Goal: Task Accomplishment & Management: Manage account settings

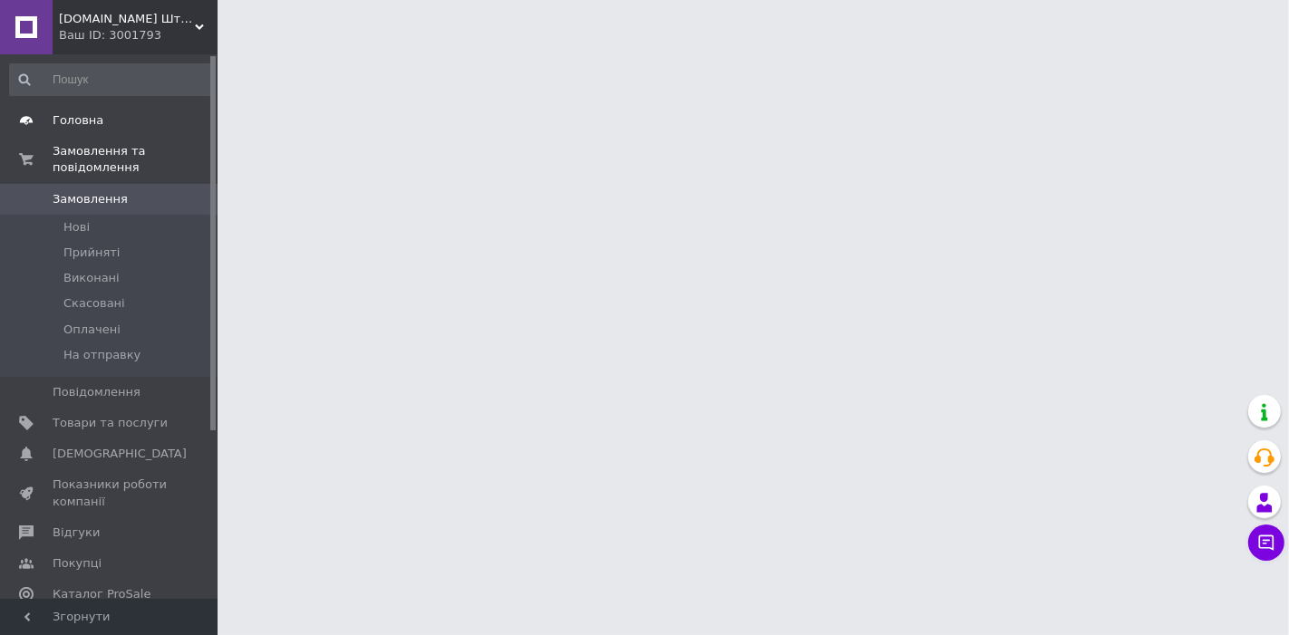
click at [71, 130] on link "Головна" at bounding box center [111, 120] width 223 height 31
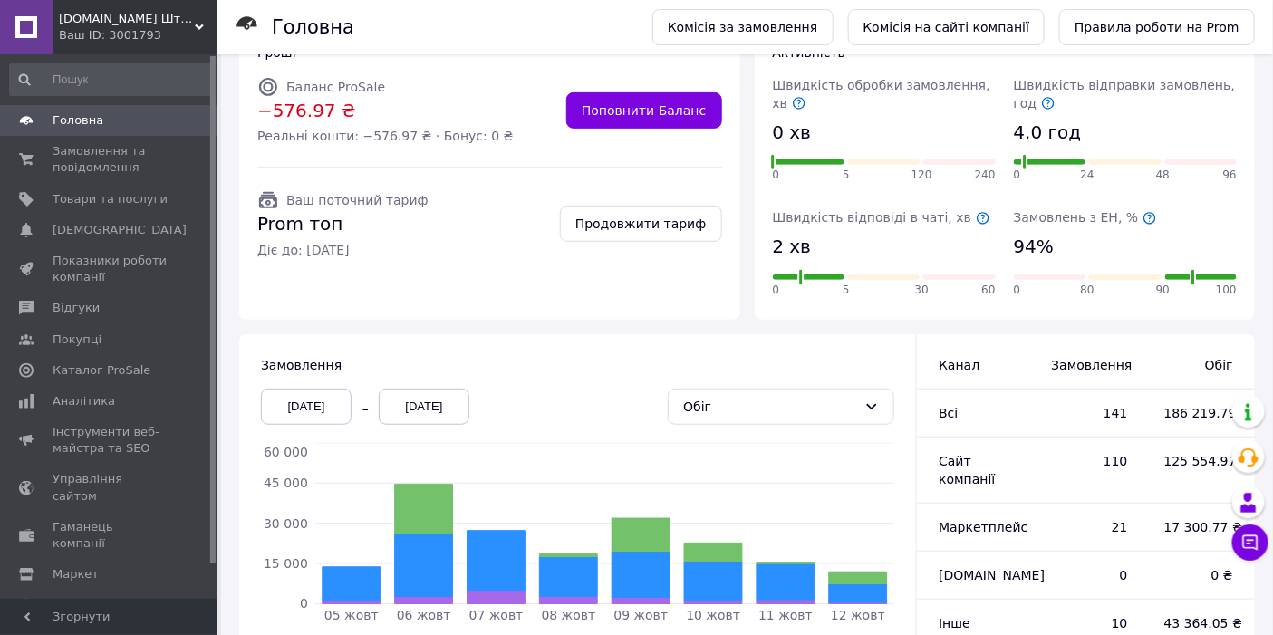
scroll to position [201, 0]
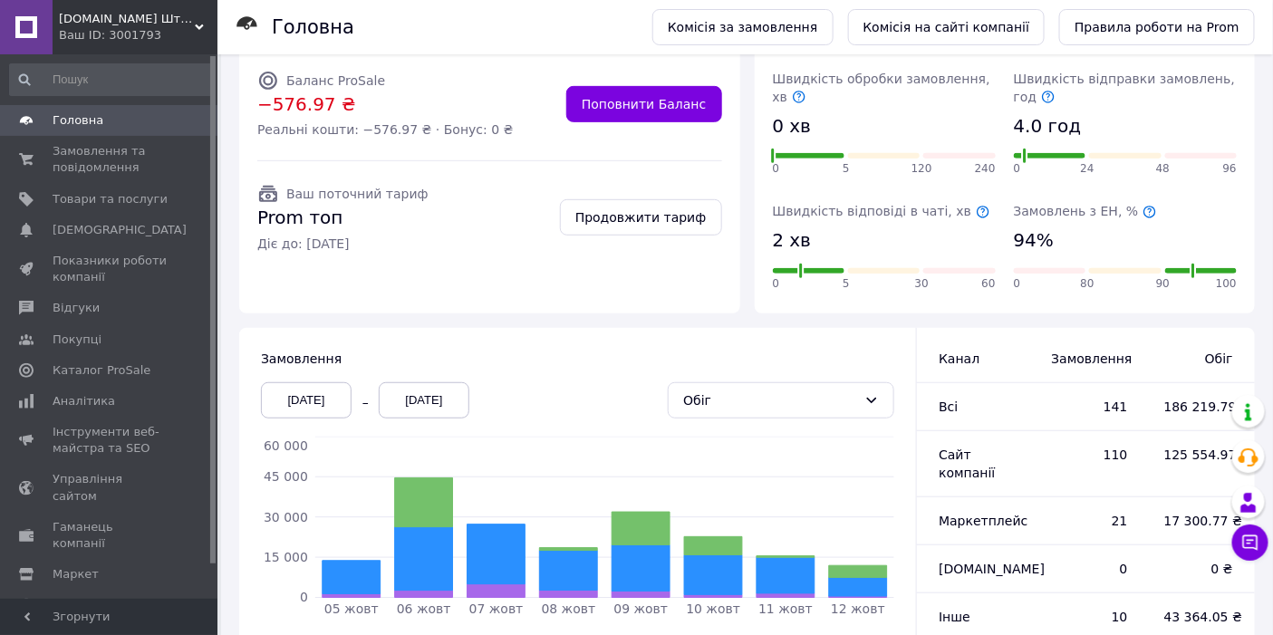
click at [311, 402] on div "05.10.2025" at bounding box center [306, 400] width 91 height 36
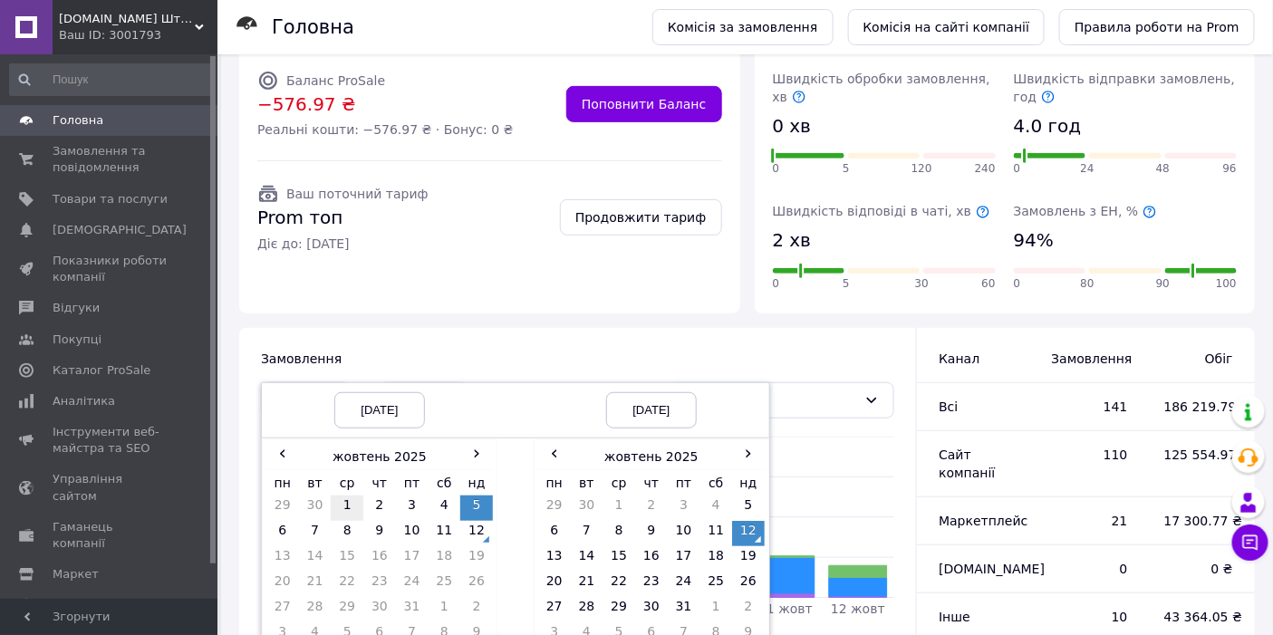
click at [353, 505] on td "1" at bounding box center [347, 508] width 33 height 25
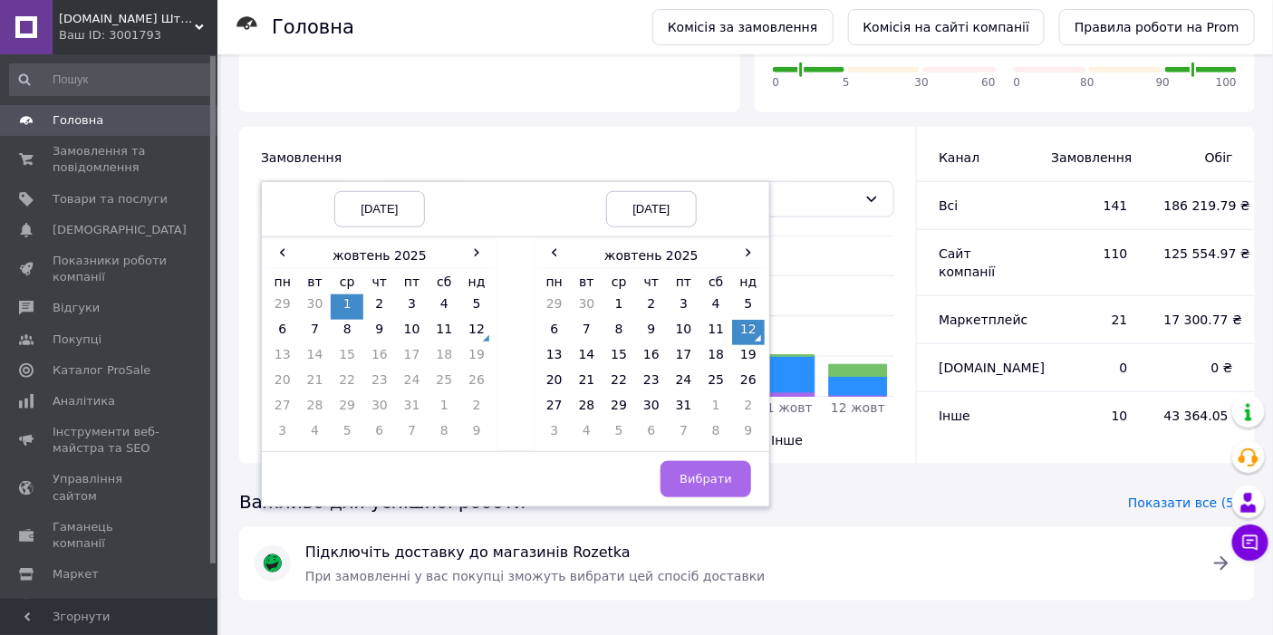
click at [724, 466] on button "Вибрати" at bounding box center [706, 479] width 91 height 36
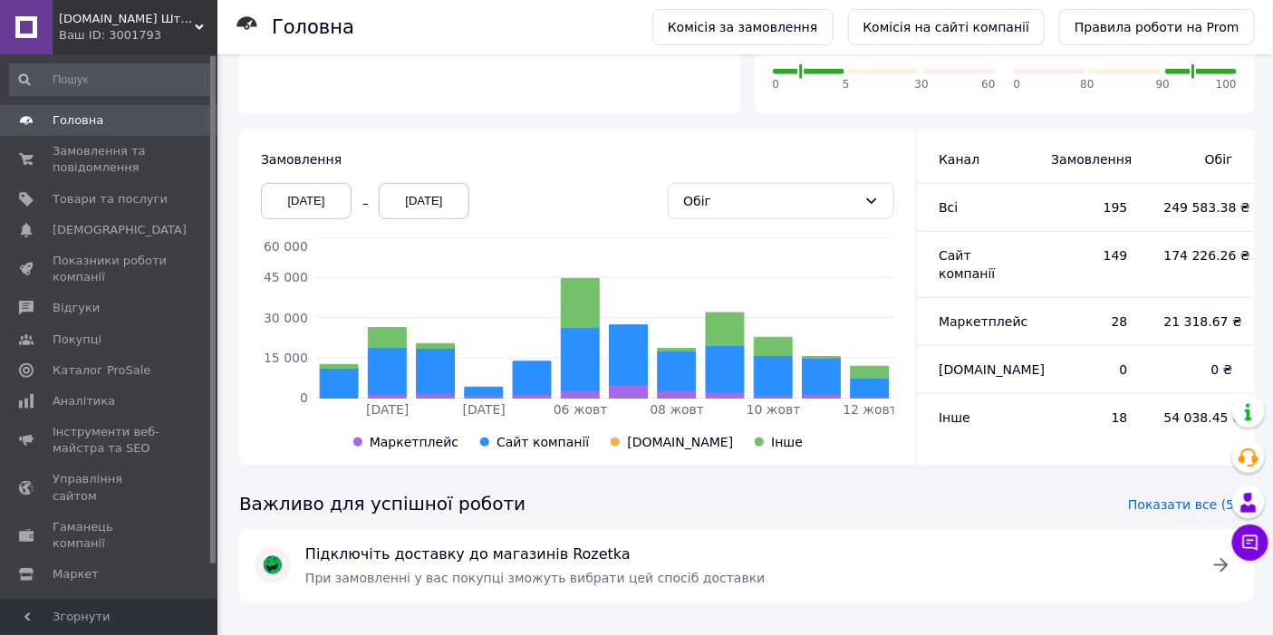
scroll to position [402, 0]
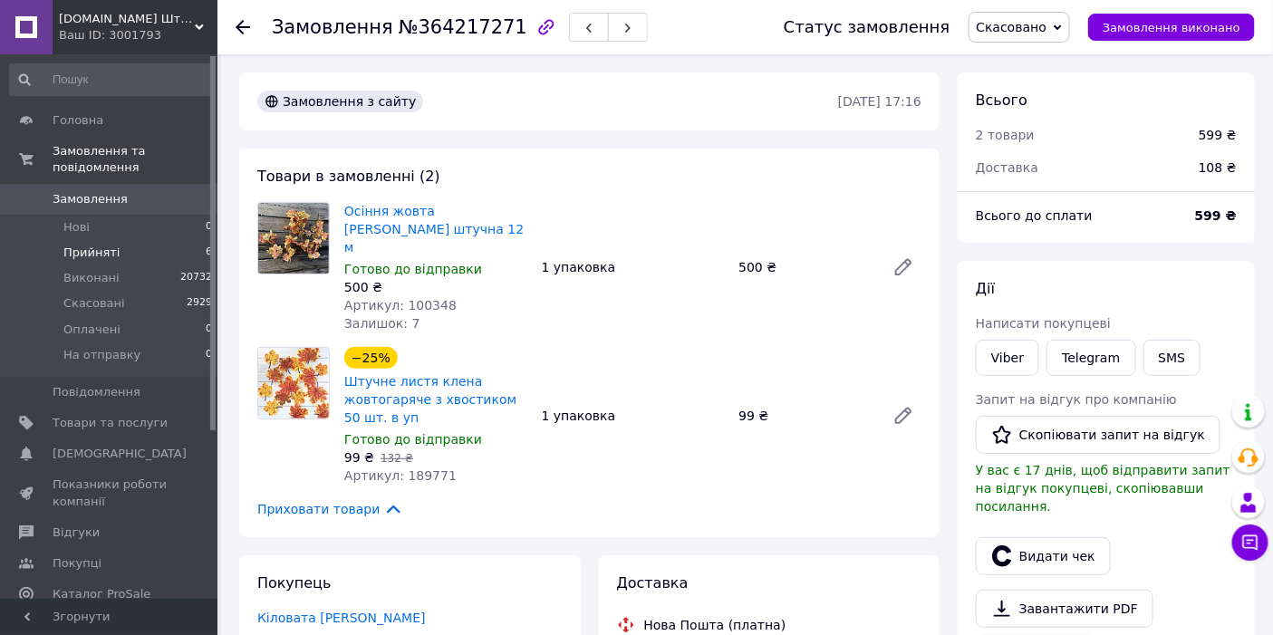
click at [181, 242] on li "Прийняті 6" at bounding box center [111, 252] width 223 height 25
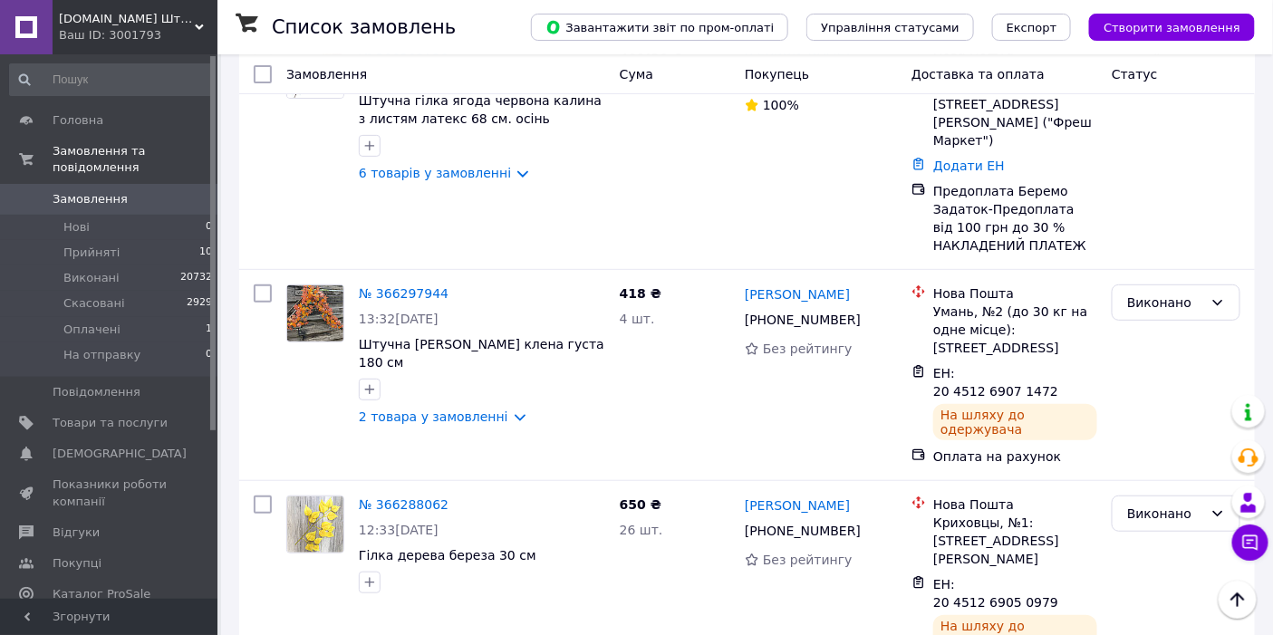
scroll to position [3020, 0]
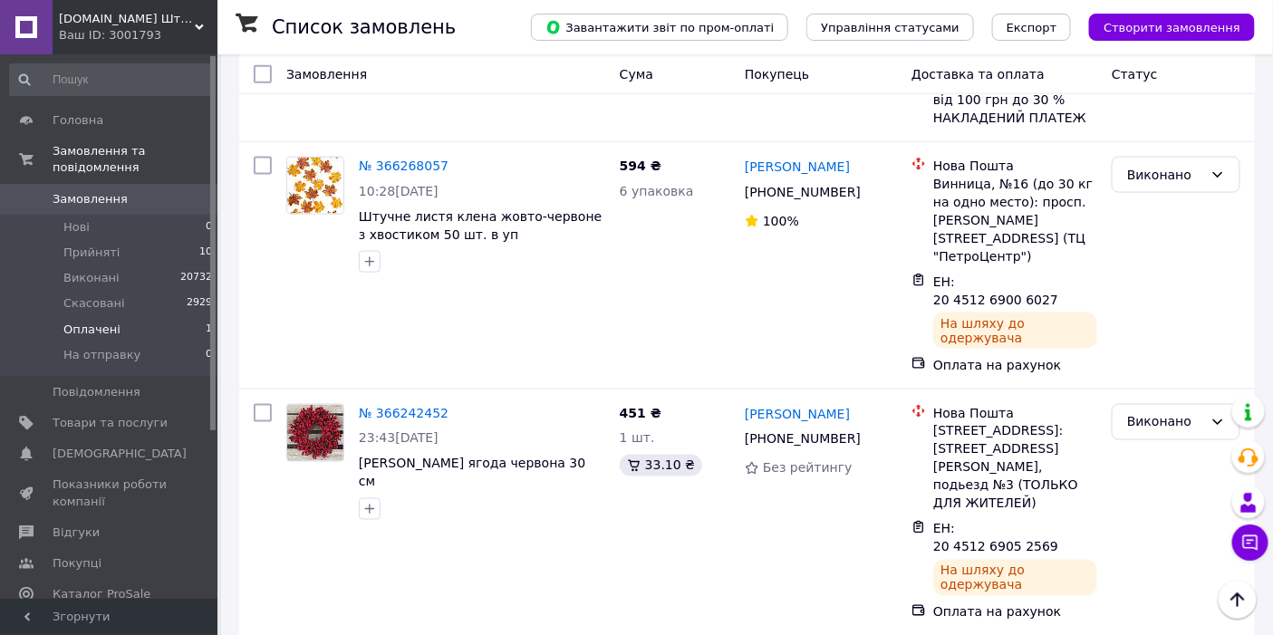
click at [128, 317] on li "Оплачені 1" at bounding box center [111, 329] width 223 height 25
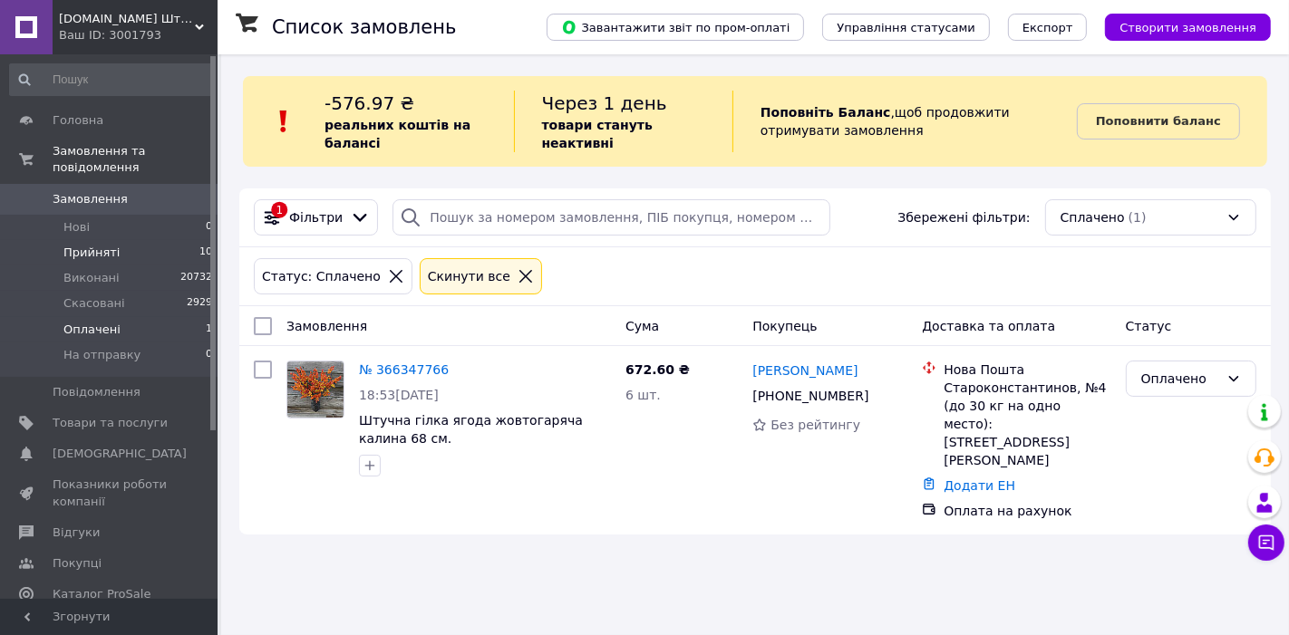
click at [106, 245] on span "Прийняті" at bounding box center [91, 253] width 56 height 16
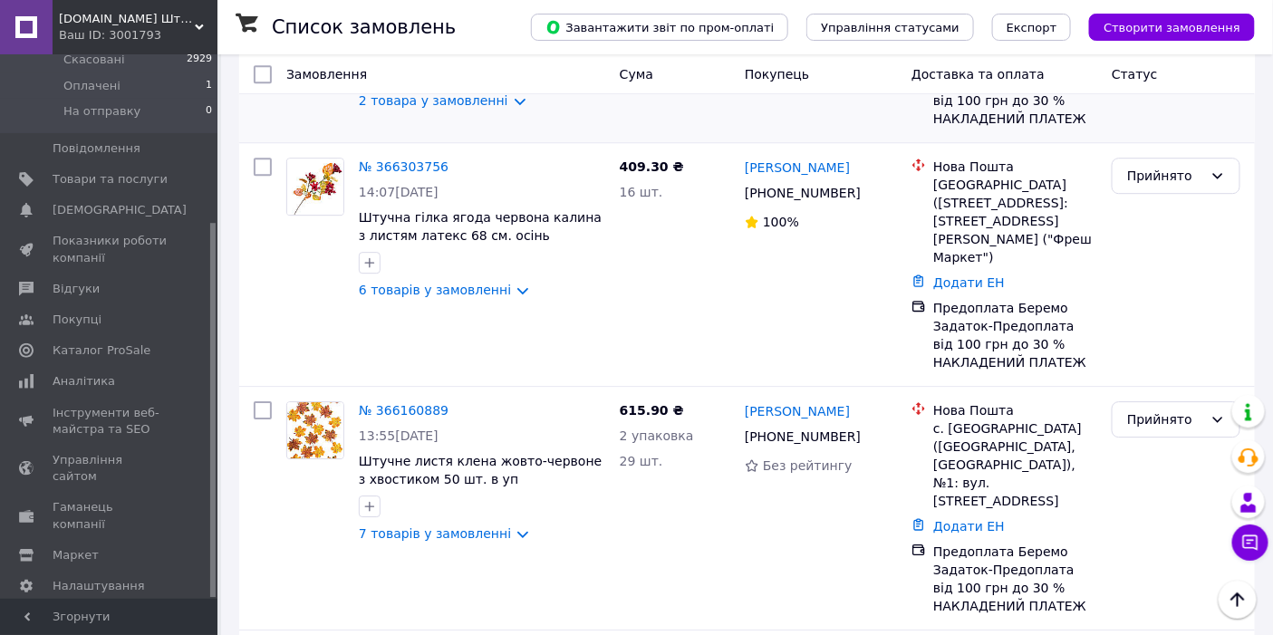
scroll to position [1473, 0]
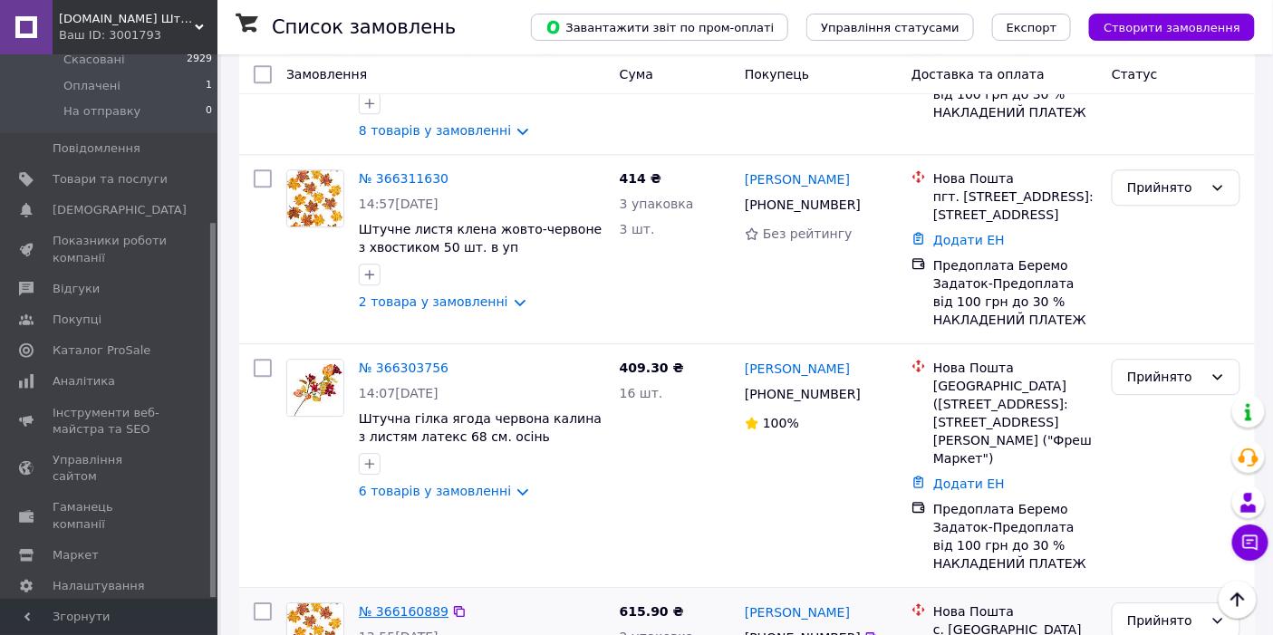
click at [420, 604] on link "№ 366160889" at bounding box center [404, 611] width 90 height 14
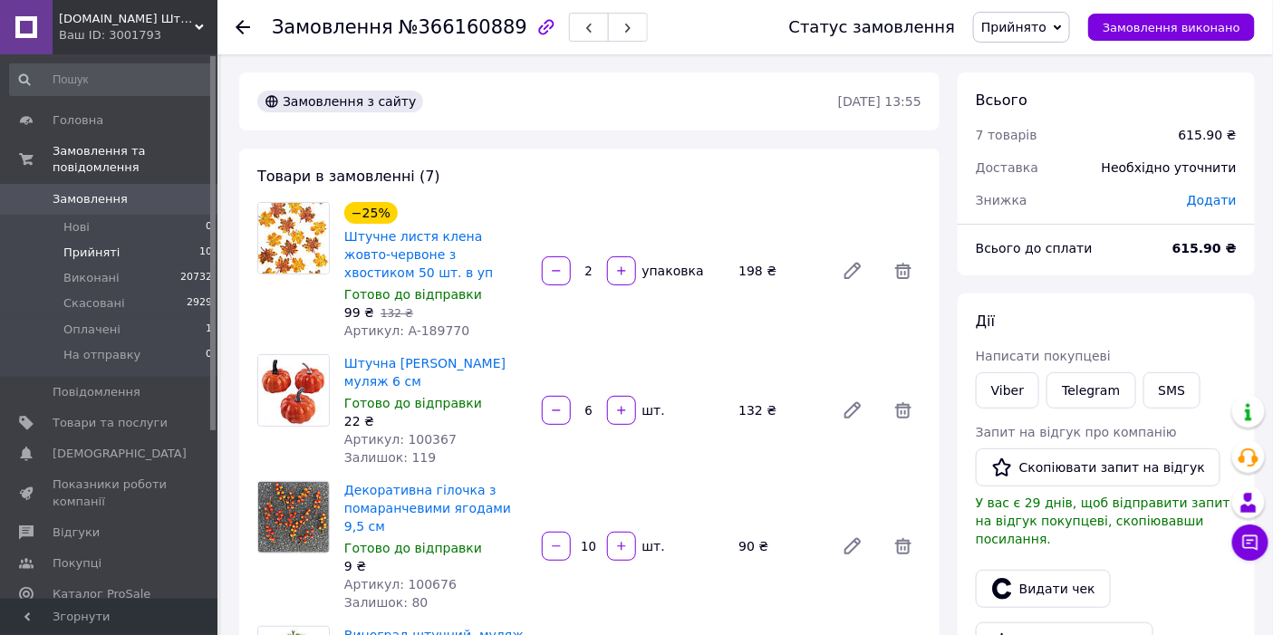
click at [95, 245] on span "Прийняті" at bounding box center [91, 253] width 56 height 16
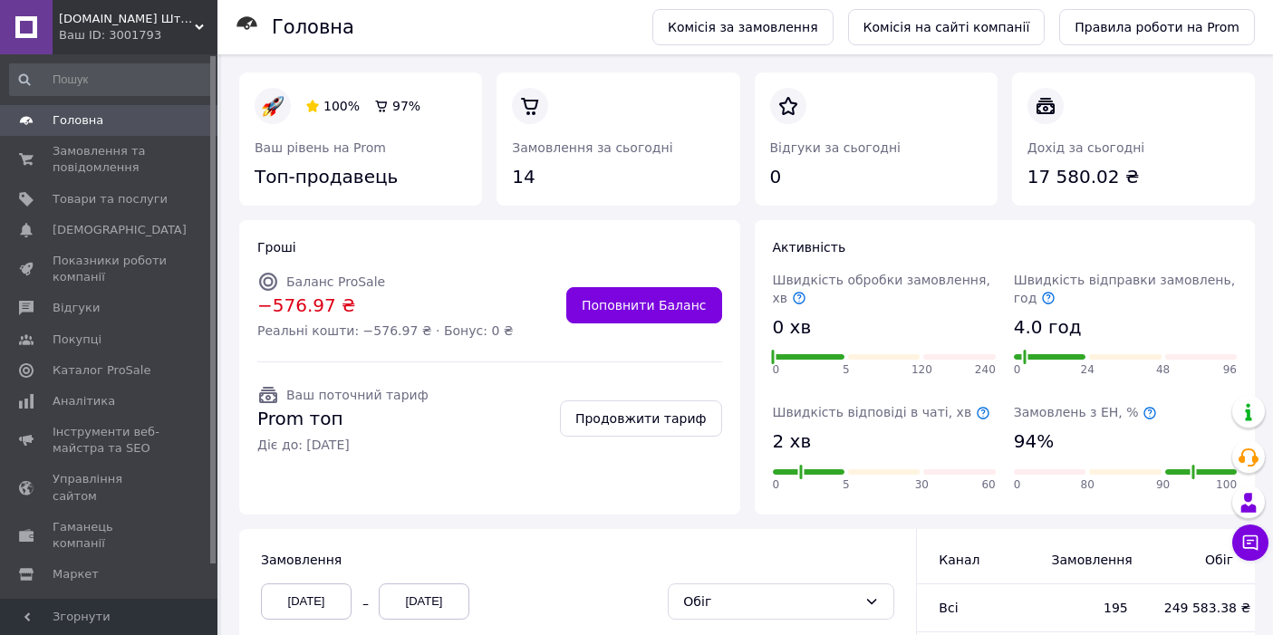
scroll to position [402, 0]
